Goal: Communication & Community: Answer question/provide support

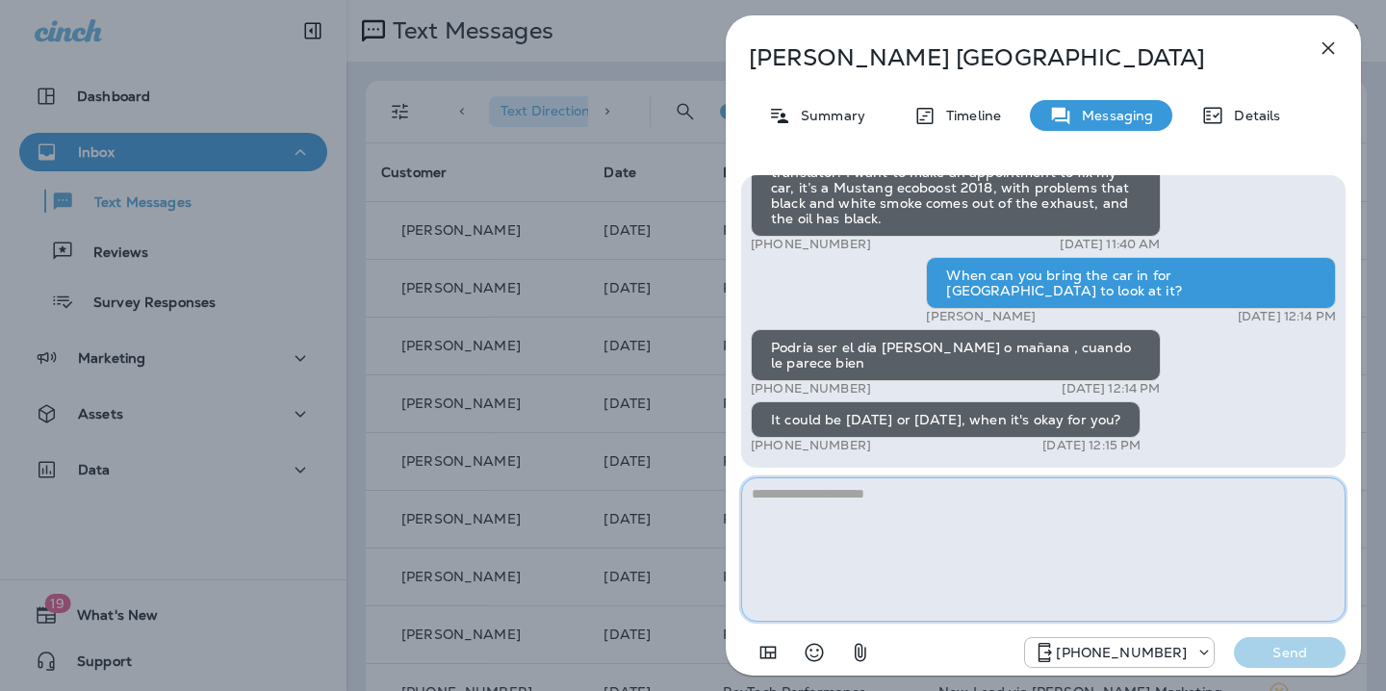
click at [941, 510] on textarea at bounding box center [1043, 549] width 604 height 144
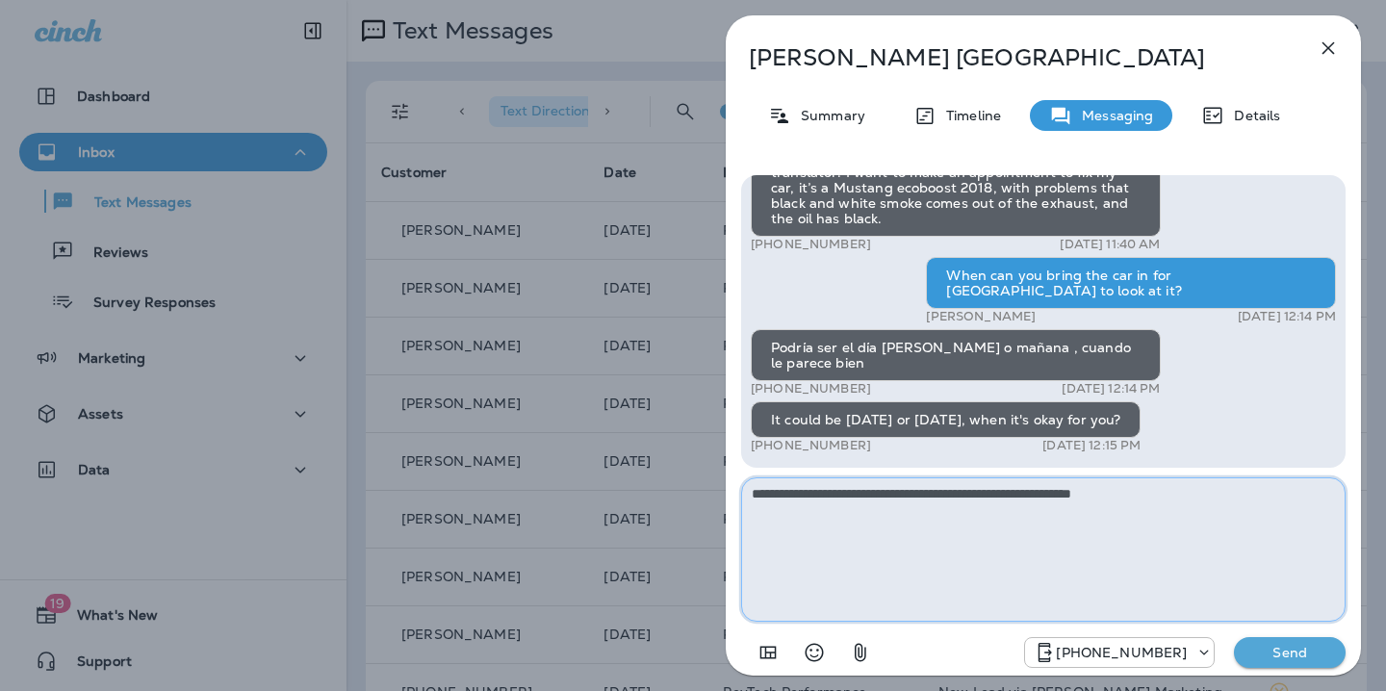
type textarea "**********"
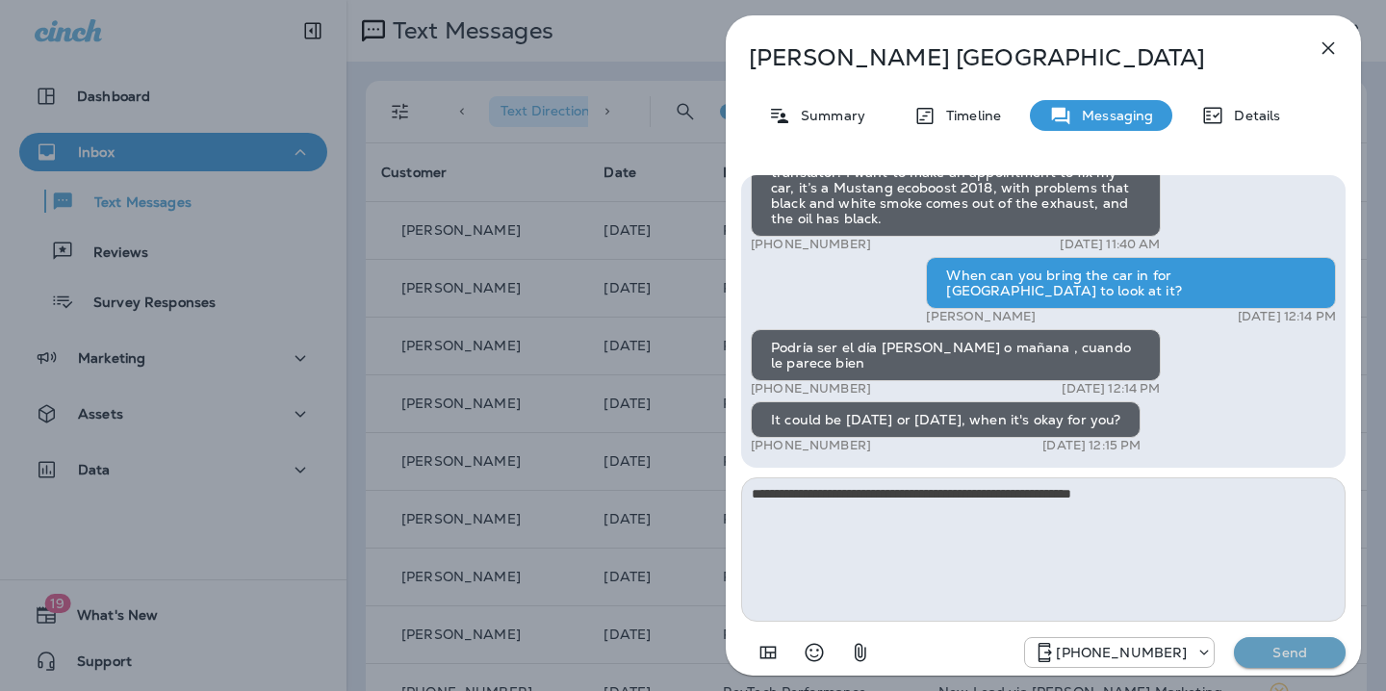
click at [1286, 647] on p "Send" at bounding box center [1289, 652] width 81 height 17
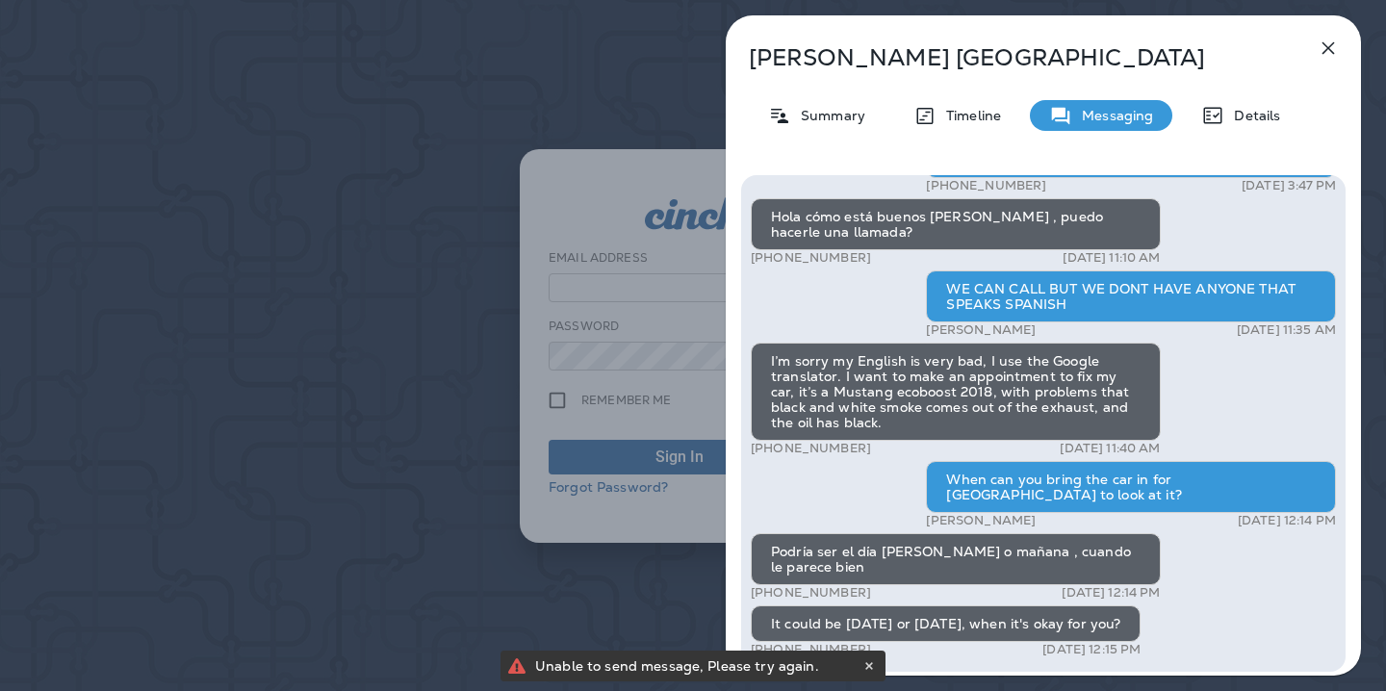
type input "**********"
click at [1328, 48] on icon "button" at bounding box center [1328, 48] width 13 height 13
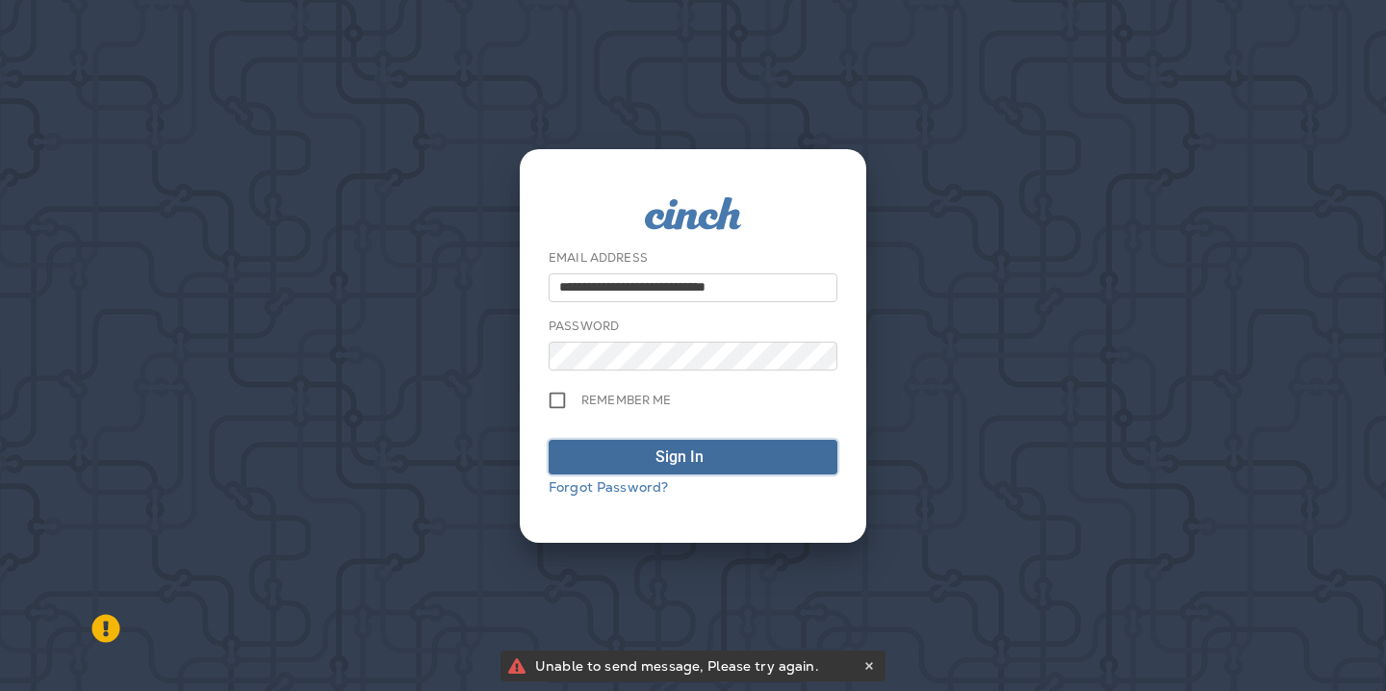
click at [684, 456] on div "Sign In" at bounding box center [679, 457] width 48 height 23
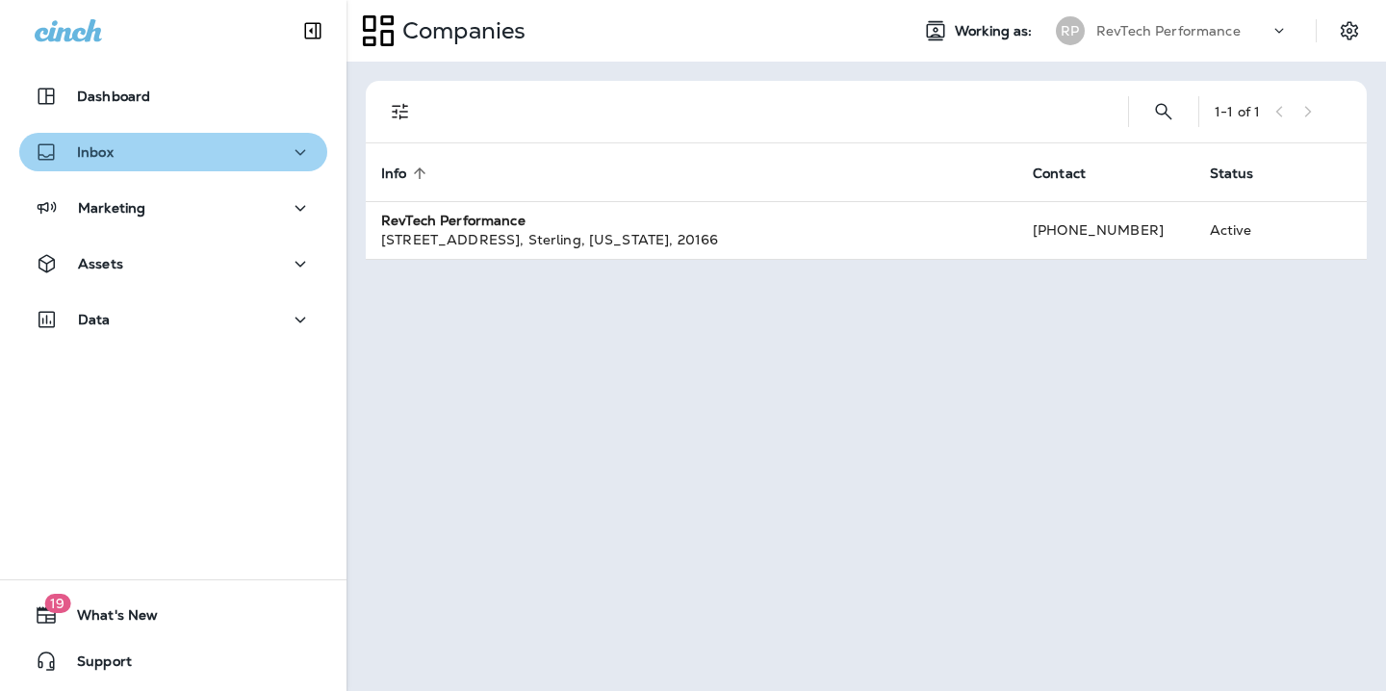
click at [264, 155] on div "Inbox" at bounding box center [173, 153] width 277 height 24
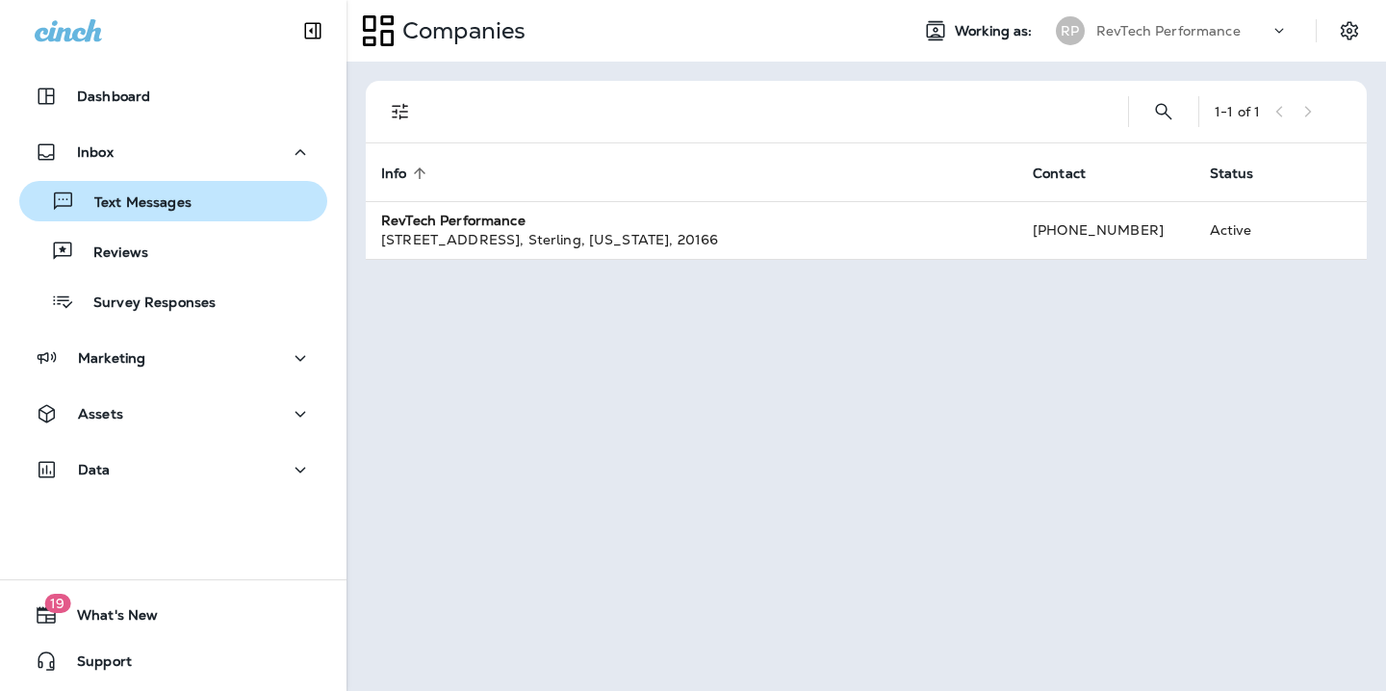
click at [162, 207] on p "Text Messages" at bounding box center [133, 203] width 116 height 18
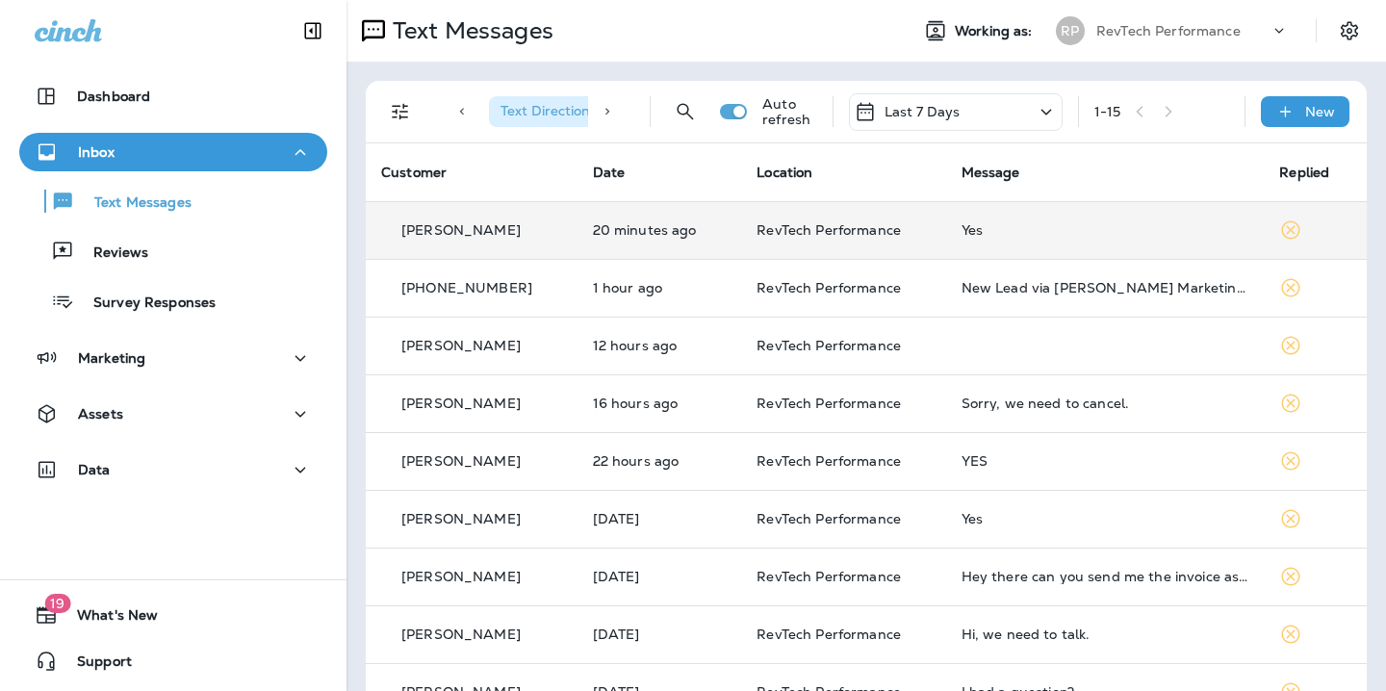
click at [982, 230] on div "Yes" at bounding box center [1106, 229] width 288 height 15
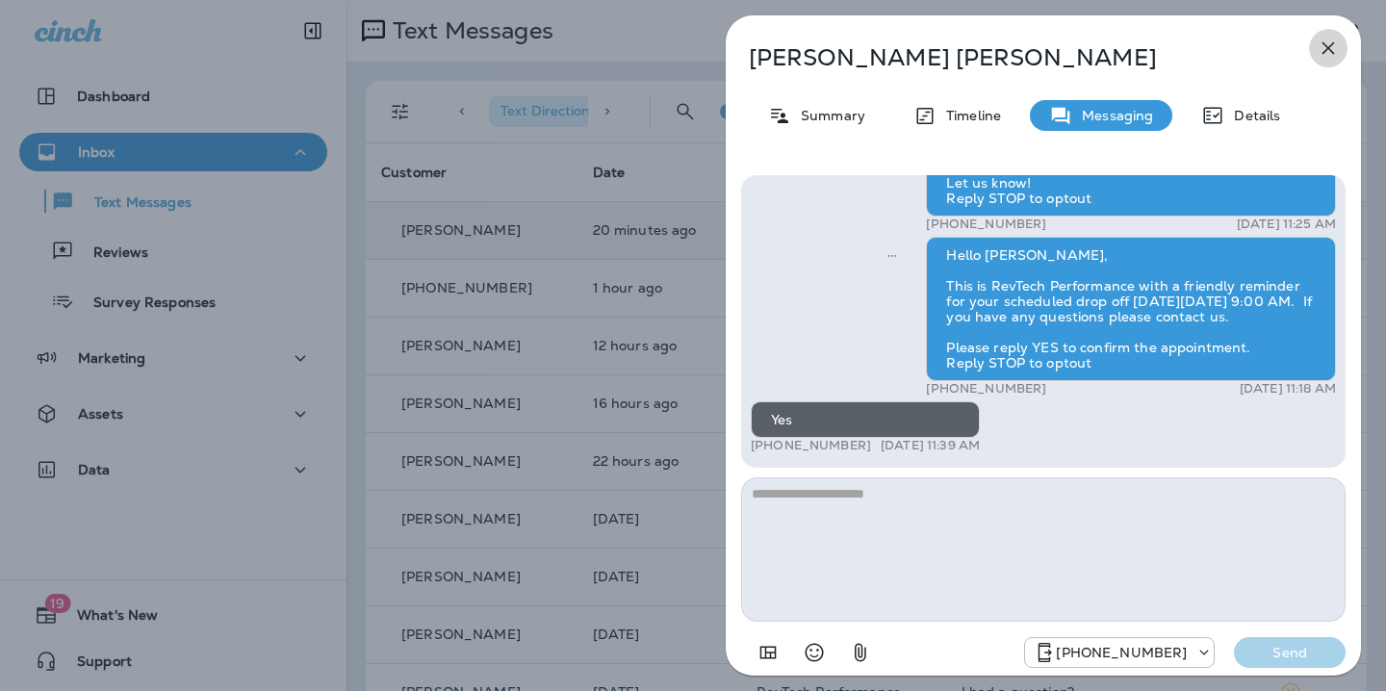
click at [1323, 50] on icon "button" at bounding box center [1328, 48] width 23 height 23
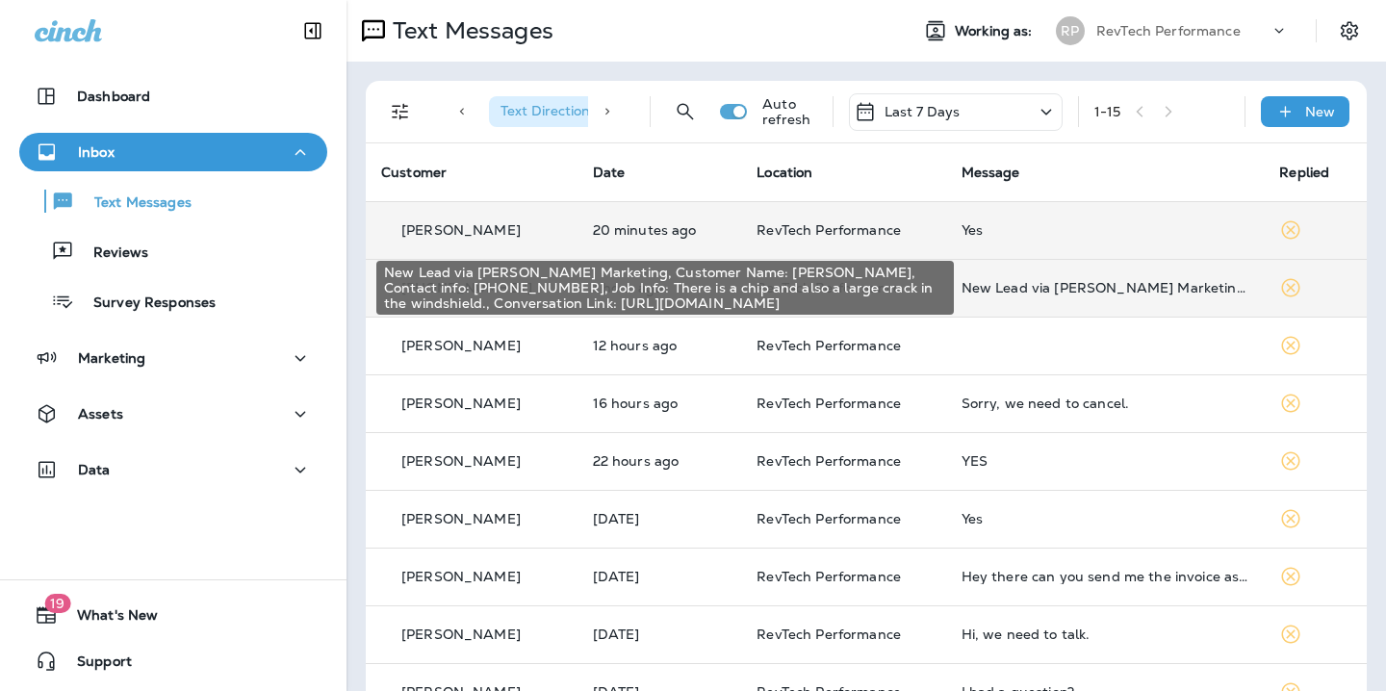
click at [1013, 293] on div "New Lead via [PERSON_NAME] Marketing, Customer Name: [PERSON_NAME], Contact inf…" at bounding box center [1106, 287] width 288 height 15
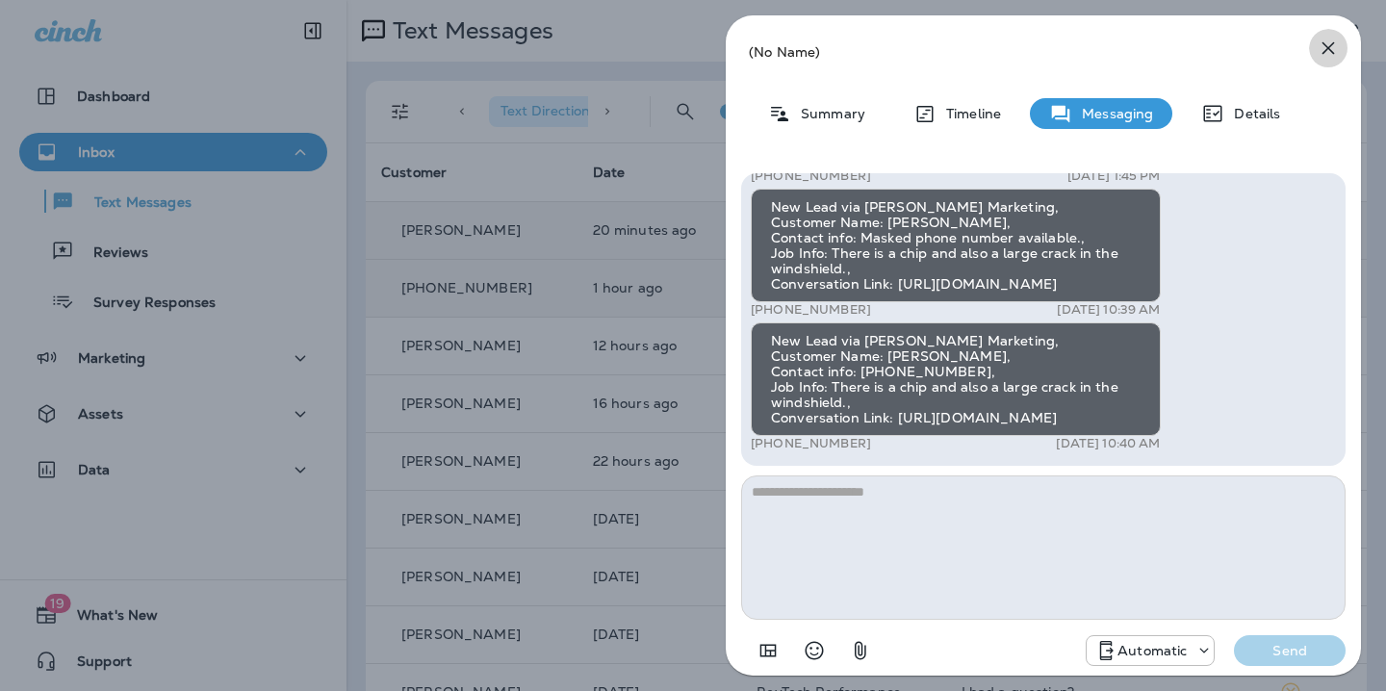
click at [1328, 52] on icon "button" at bounding box center [1328, 48] width 23 height 23
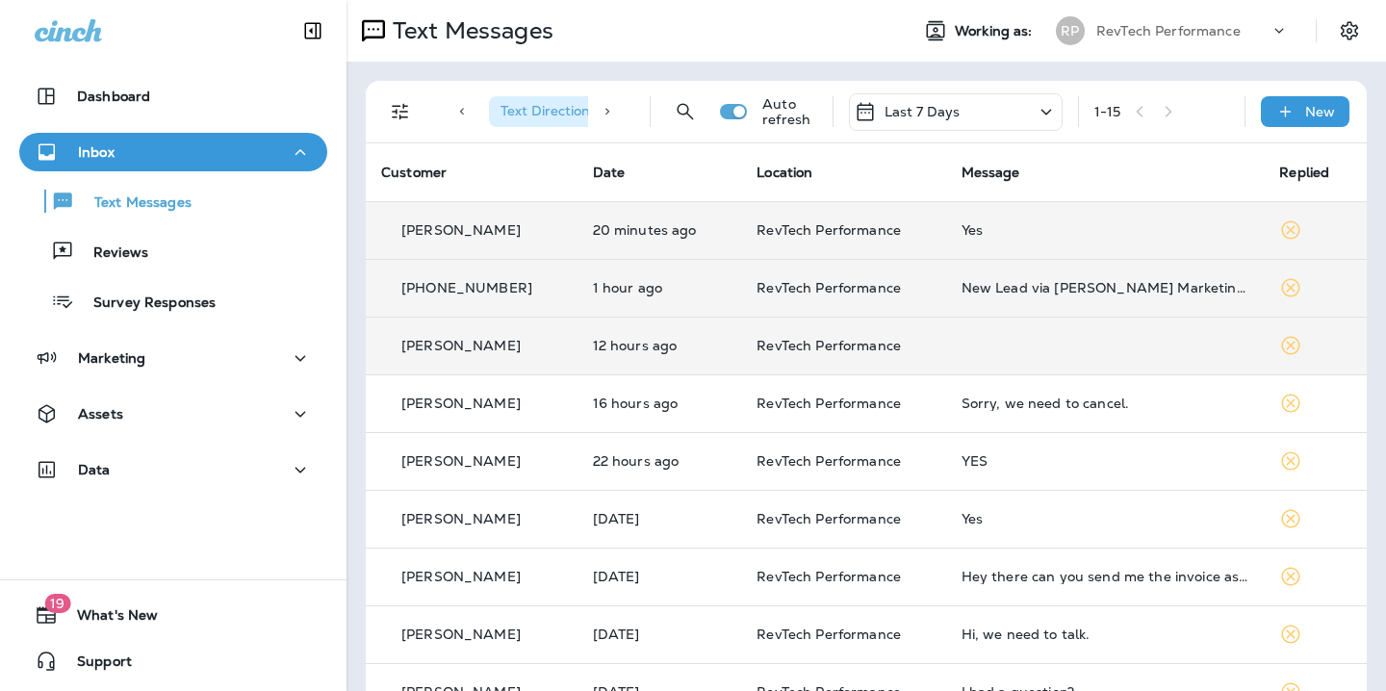
click at [1001, 348] on td at bounding box center [1105, 346] width 319 height 58
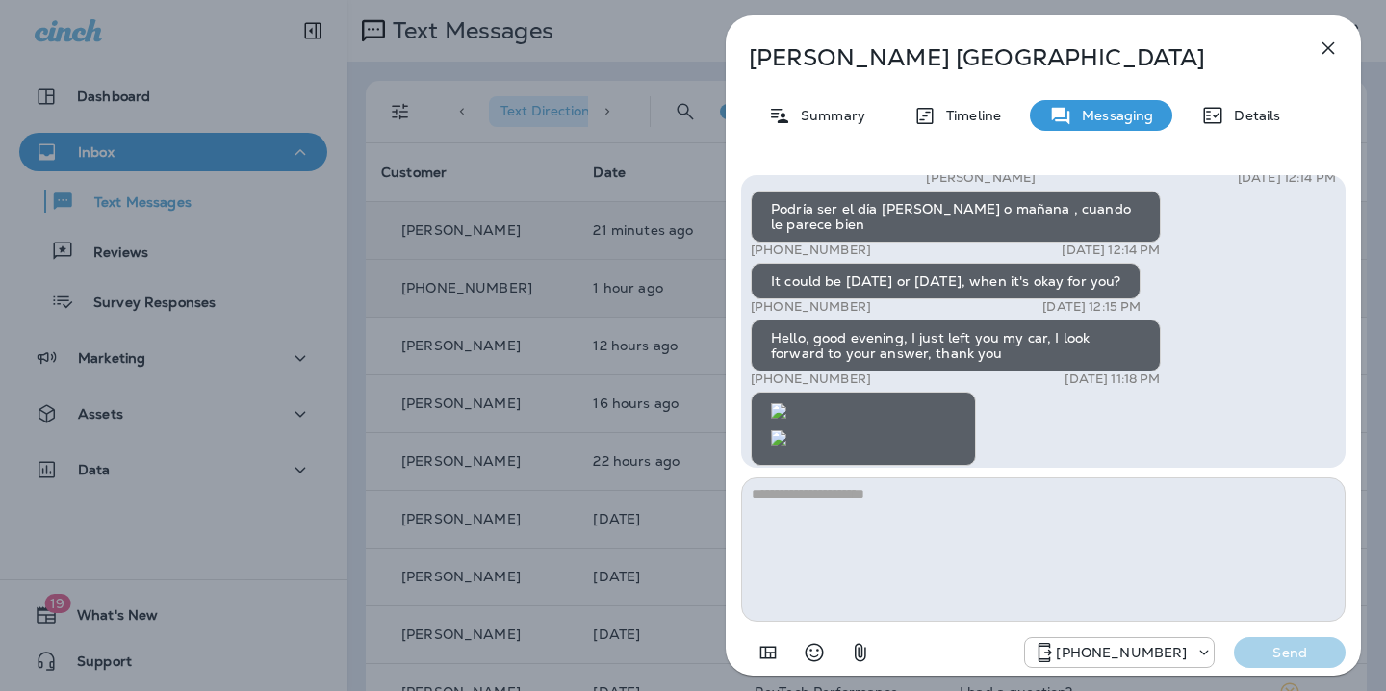
scroll to position [1, 0]
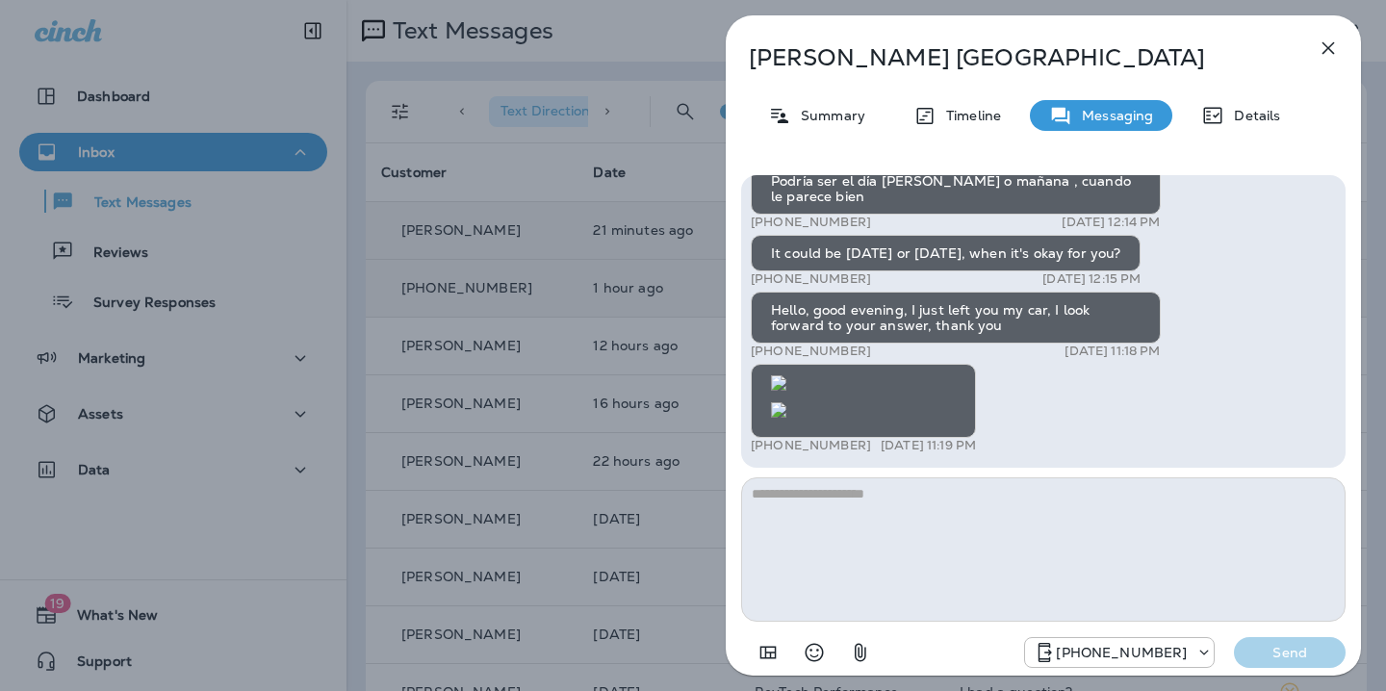
click at [909, 500] on textarea at bounding box center [1043, 549] width 604 height 144
click at [1331, 55] on icon "button" at bounding box center [1328, 48] width 23 height 23
